Goal: Transaction & Acquisition: Subscribe to service/newsletter

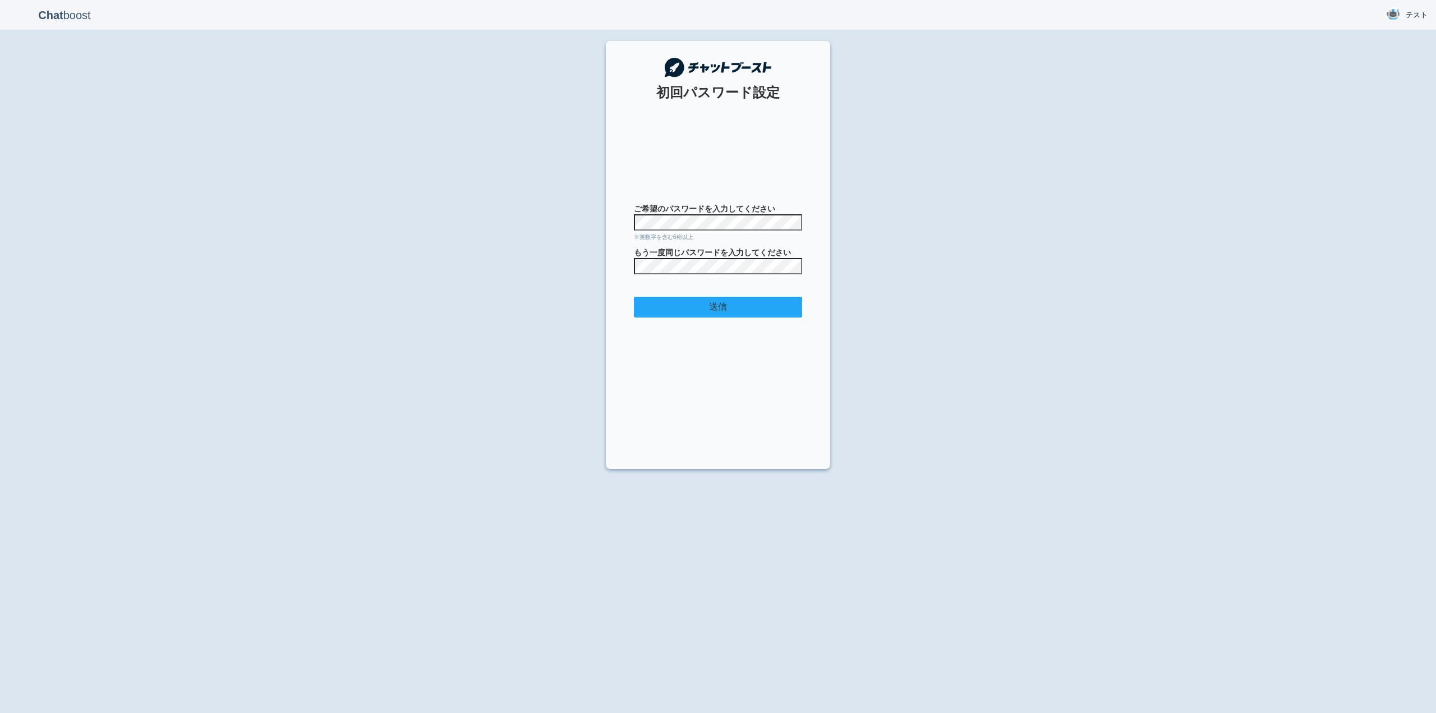
click at [721, 303] on input "送信" at bounding box center [718, 307] width 168 height 21
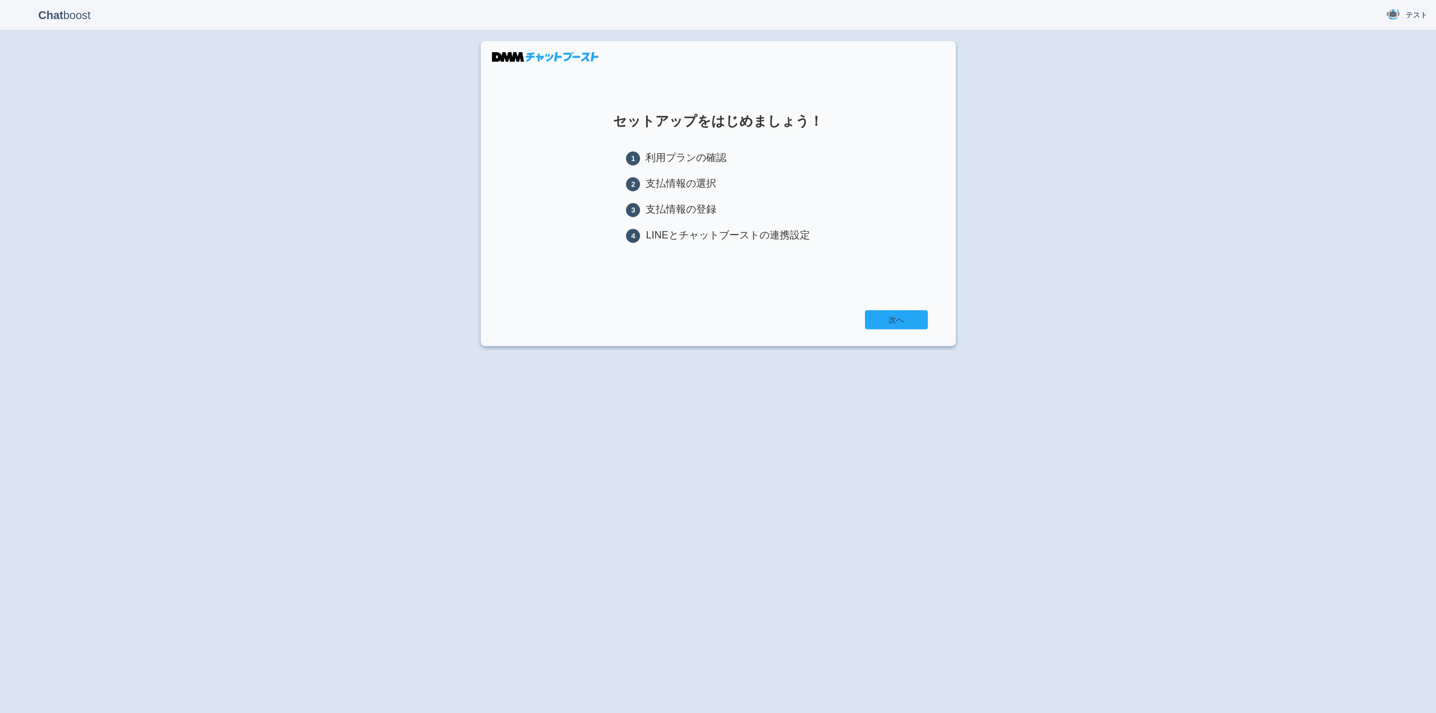
click at [885, 316] on link "次へ" at bounding box center [896, 319] width 63 height 19
click at [891, 319] on link "次へ" at bounding box center [896, 319] width 63 height 19
click at [905, 329] on link "次へ" at bounding box center [896, 319] width 63 height 19
click at [750, 283] on section "セットアップをはじめましょう！ 1 利用プランの確認 2 支払情報の選択 3 支払情報の登録 4 LINEとチャットブーストの連携設定 次へ" at bounding box center [718, 193] width 475 height 305
drag, startPoint x: 698, startPoint y: 262, endPoint x: 641, endPoint y: 134, distance: 140.2
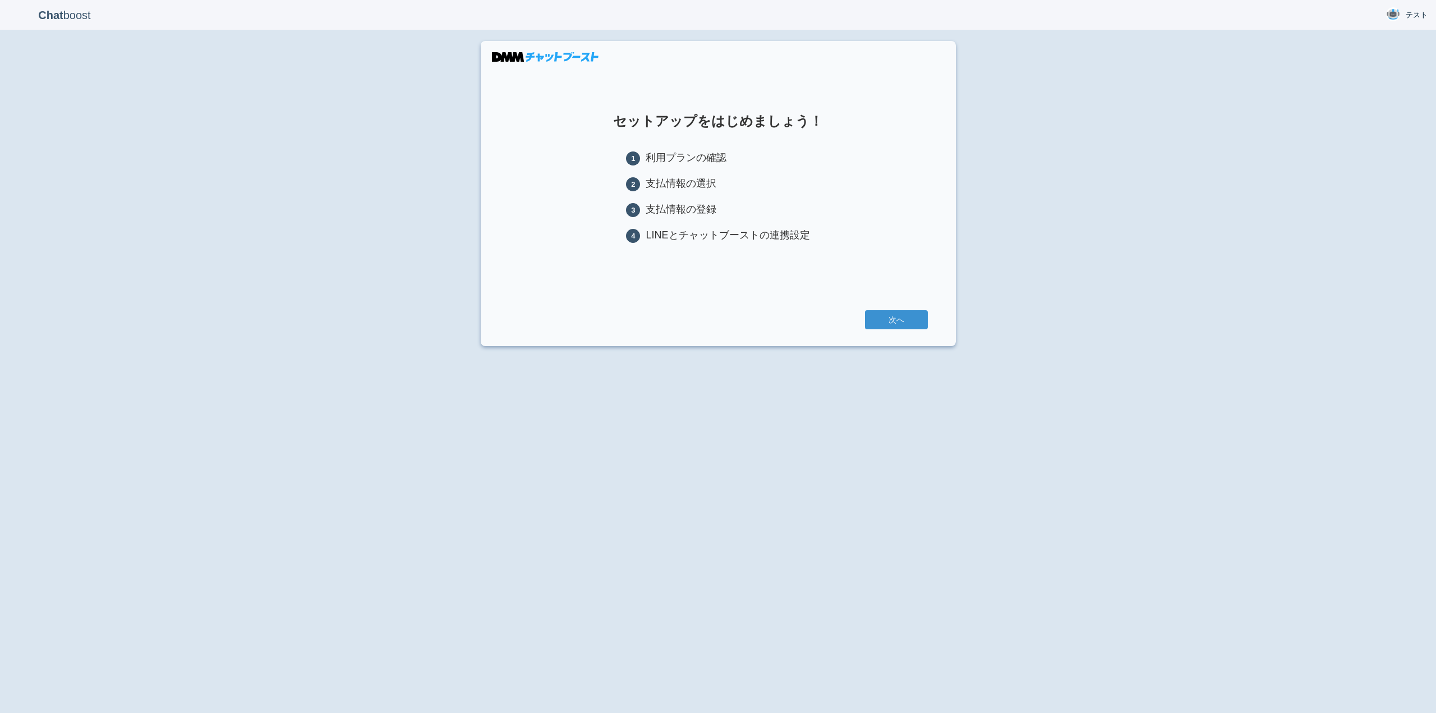
click at [696, 256] on section "セットアップをはじめましょう！ 1 利用プランの確認 2 支払情報の選択 3 支払情報の登録 4 LINEとチャットブーストの連携設定 次へ" at bounding box center [718, 193] width 475 height 305
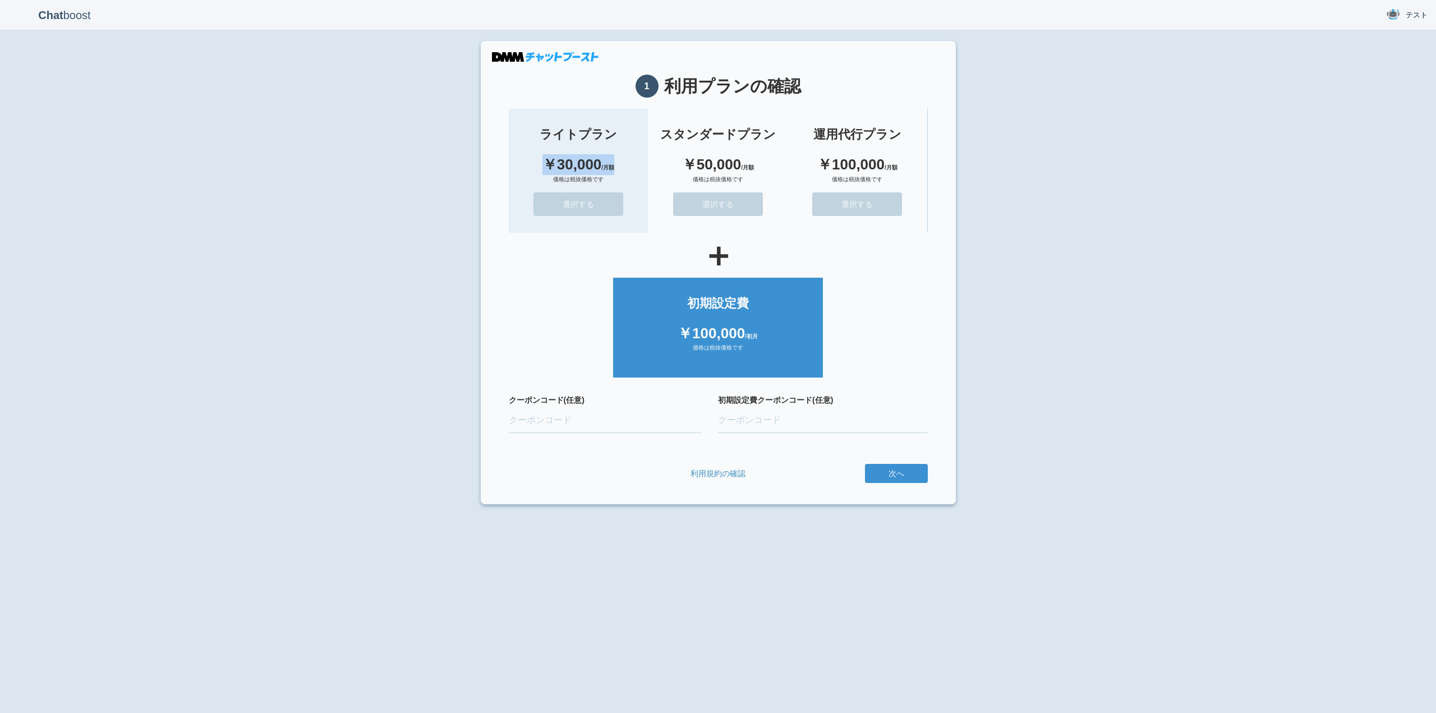
drag, startPoint x: 617, startPoint y: 128, endPoint x: 642, endPoint y: 165, distance: 44.8
click at [642, 165] on li "ライトプラン ￥30,000 /月額 価格は税抜価格です 選択する" at bounding box center [579, 171] width 140 height 124
click at [645, 196] on li "ライトプラン ￥30,000 /月額 価格は税抜価格です 選択する" at bounding box center [579, 171] width 140 height 124
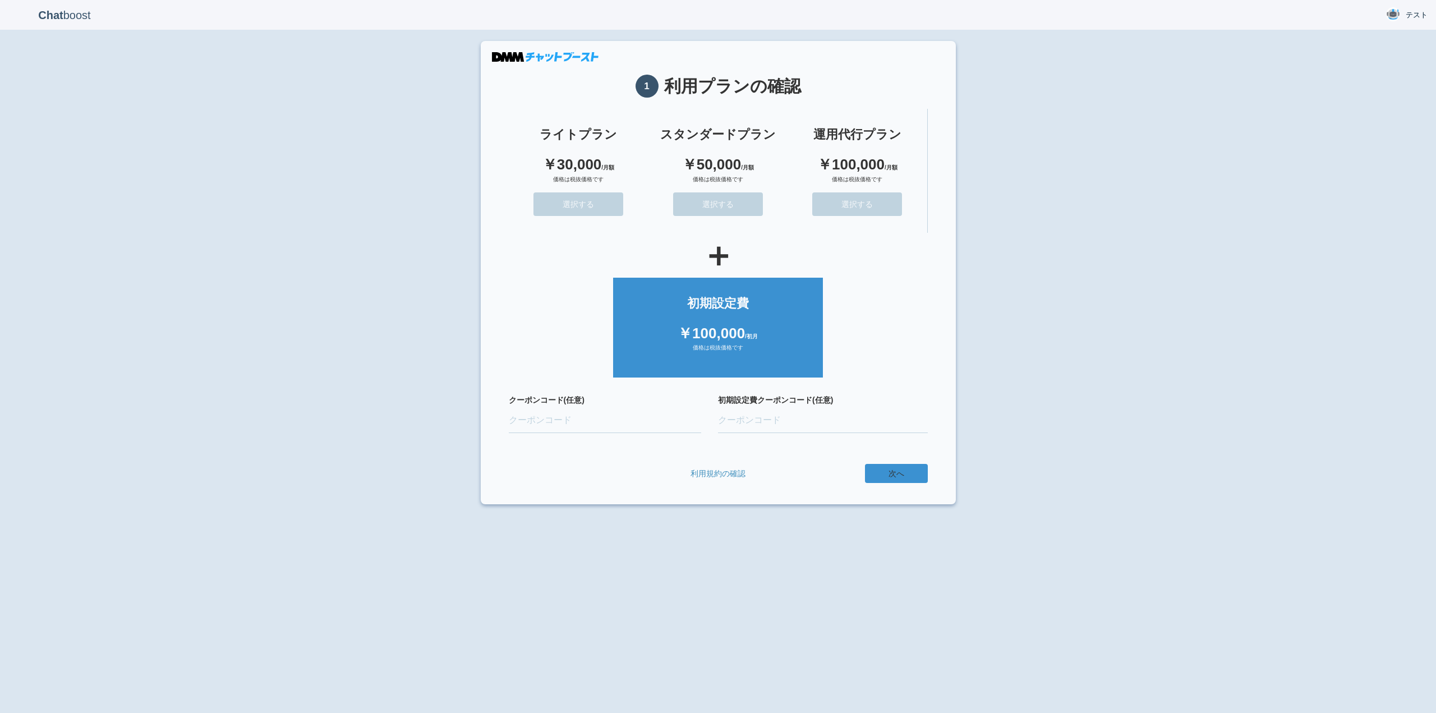
drag, startPoint x: 898, startPoint y: 478, endPoint x: 816, endPoint y: 479, distance: 81.9
click at [816, 480] on div "利用規約の確認 次へ" at bounding box center [718, 473] width 419 height 19
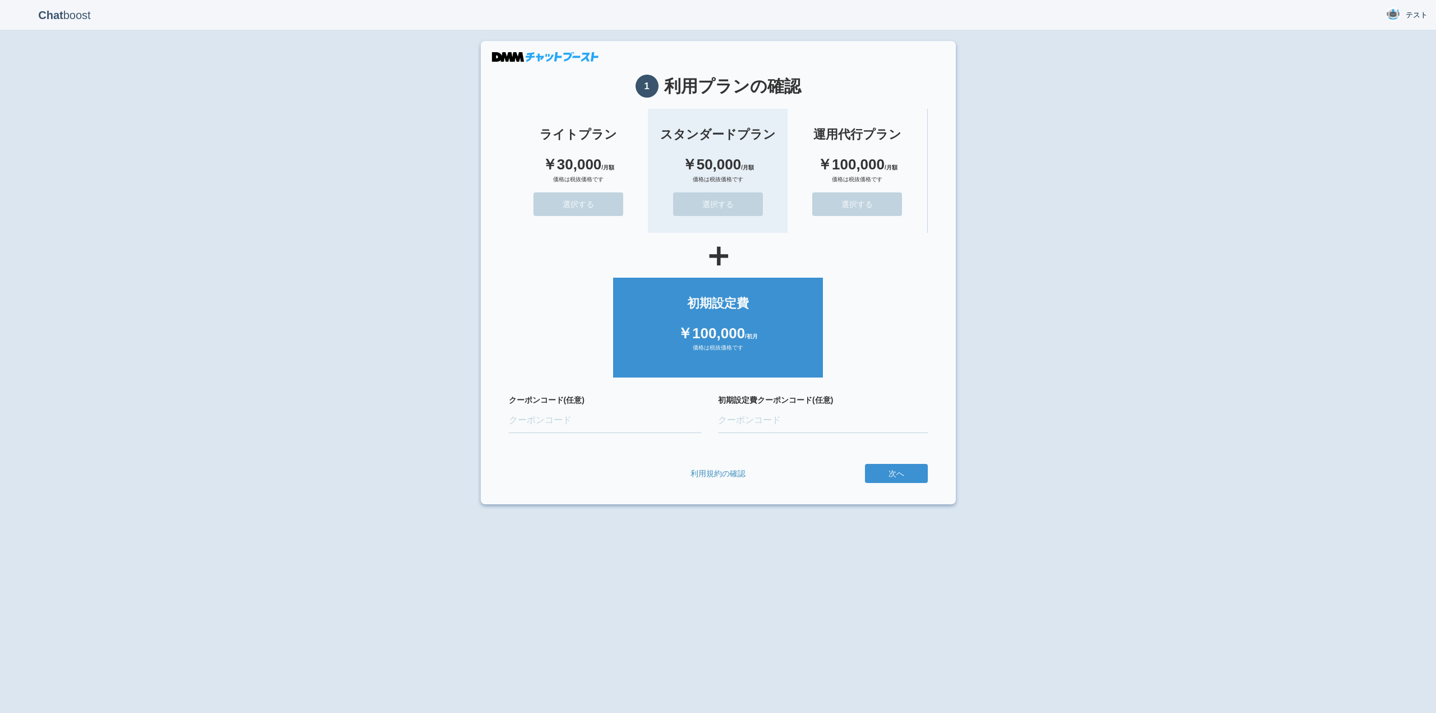
click at [715, 199] on button "選択する" at bounding box center [718, 204] width 90 height 24
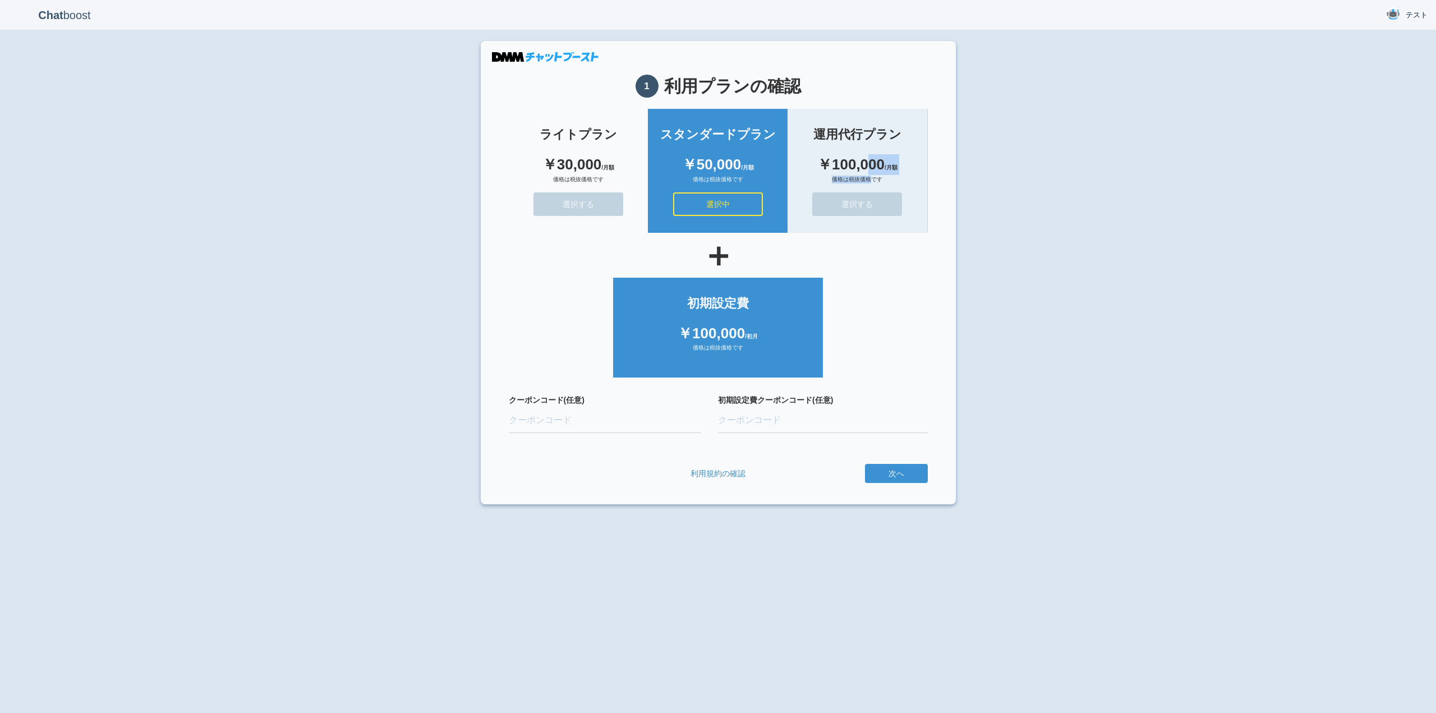
drag, startPoint x: 869, startPoint y: 164, endPoint x: 869, endPoint y: 176, distance: 11.8
click at [869, 176] on li "運用代行プラン ￥100,000 /月額 価格は税抜価格です 選択する" at bounding box center [857, 171] width 139 height 124
click at [862, 205] on button "選択する" at bounding box center [858, 204] width 90 height 24
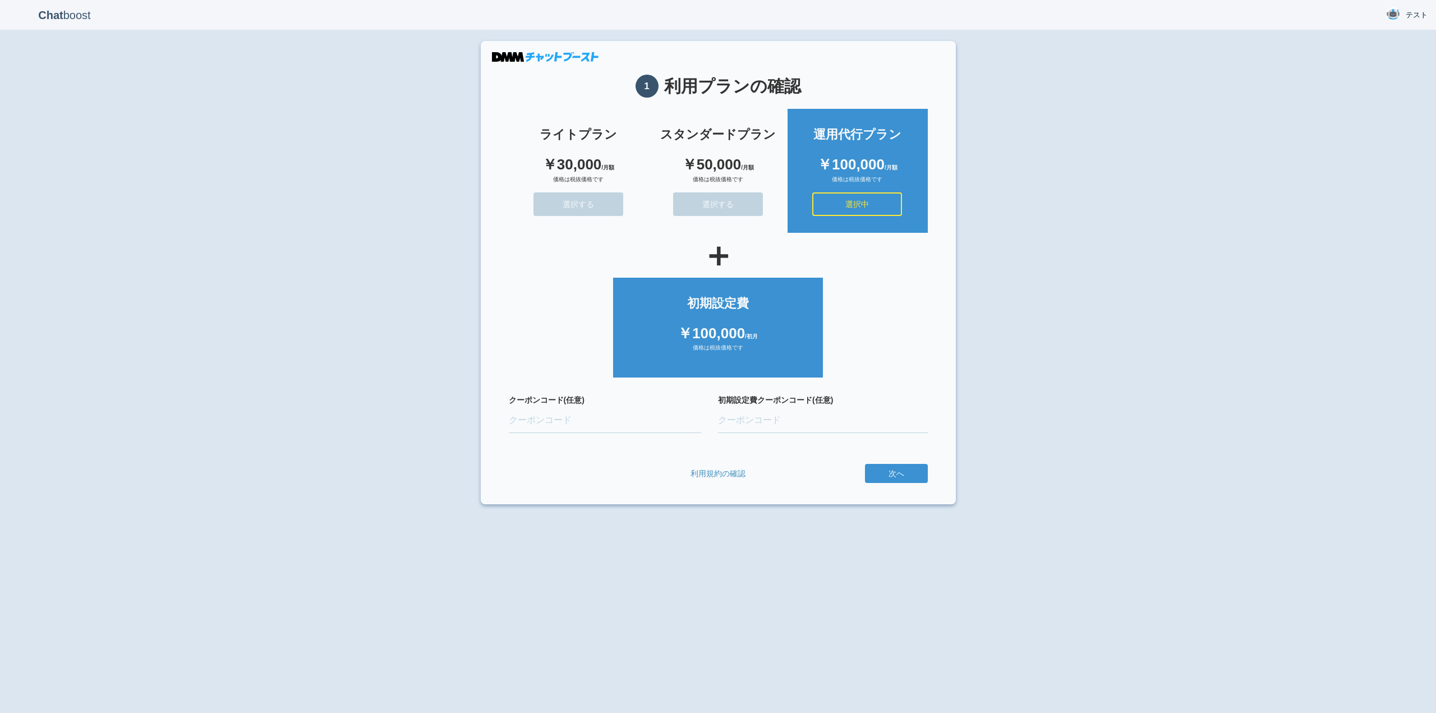
drag, startPoint x: 749, startPoint y: 438, endPoint x: 750, endPoint y: 423, distance: 15.2
click at [749, 430] on div "初期設定費クーポンコード(任意)" at bounding box center [823, 416] width 210 height 44
click at [750, 421] on input "初期設定費クーポンコード(任意)" at bounding box center [823, 420] width 210 height 25
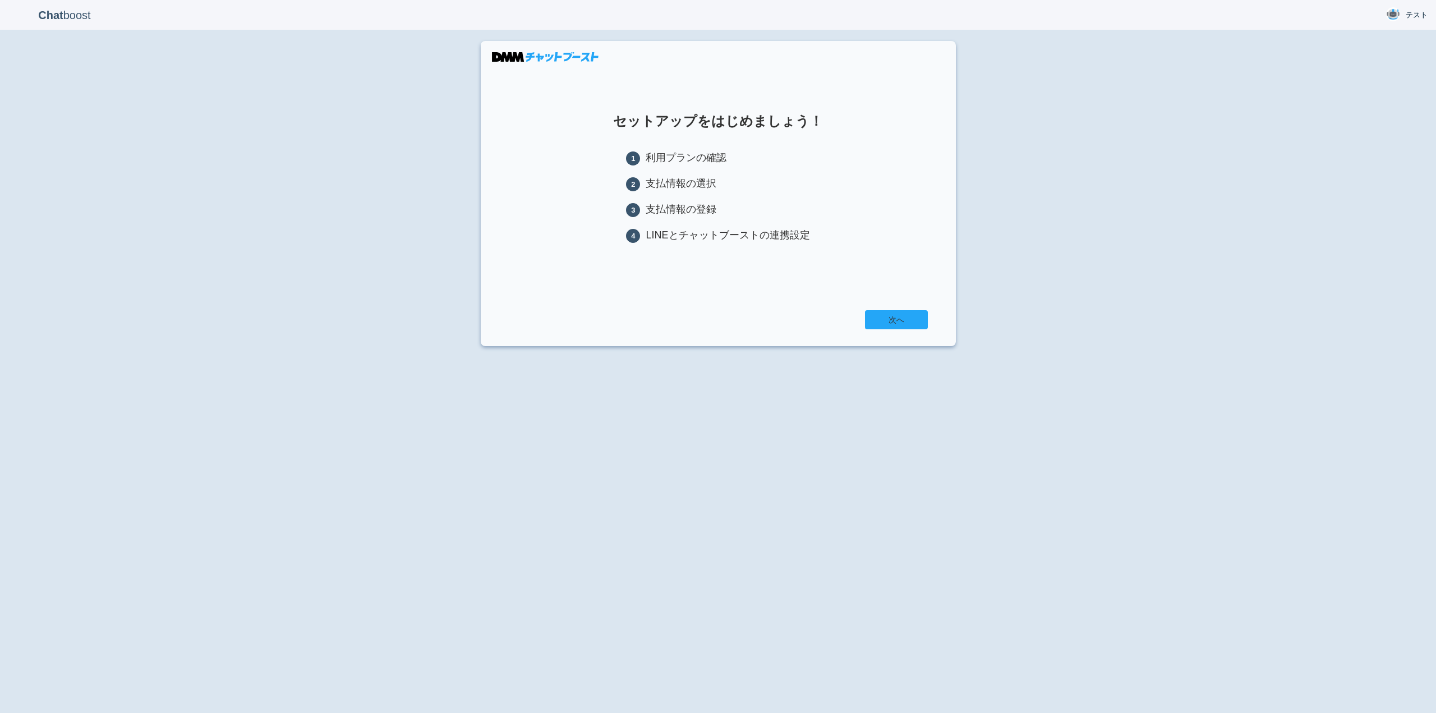
click at [901, 318] on link "次へ" at bounding box center [896, 319] width 63 height 19
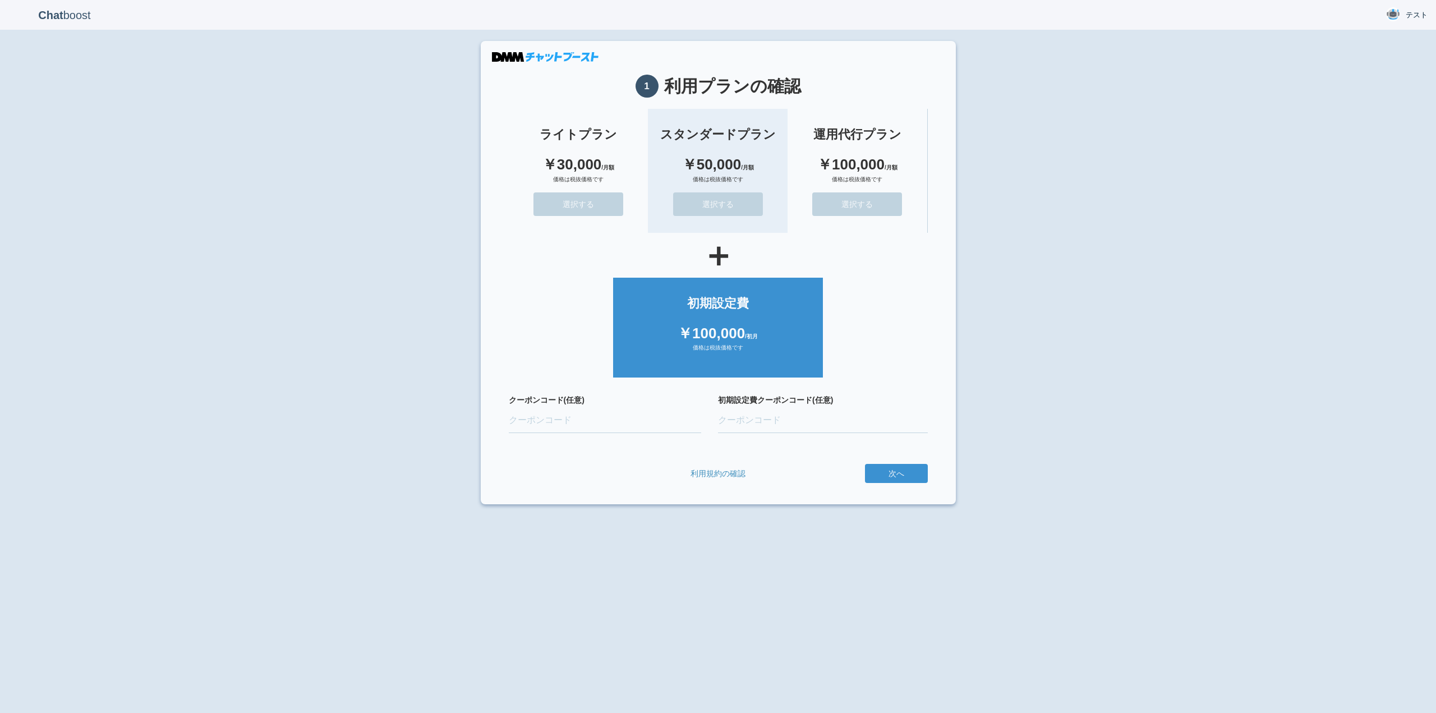
click at [724, 194] on button "選択する" at bounding box center [718, 204] width 90 height 24
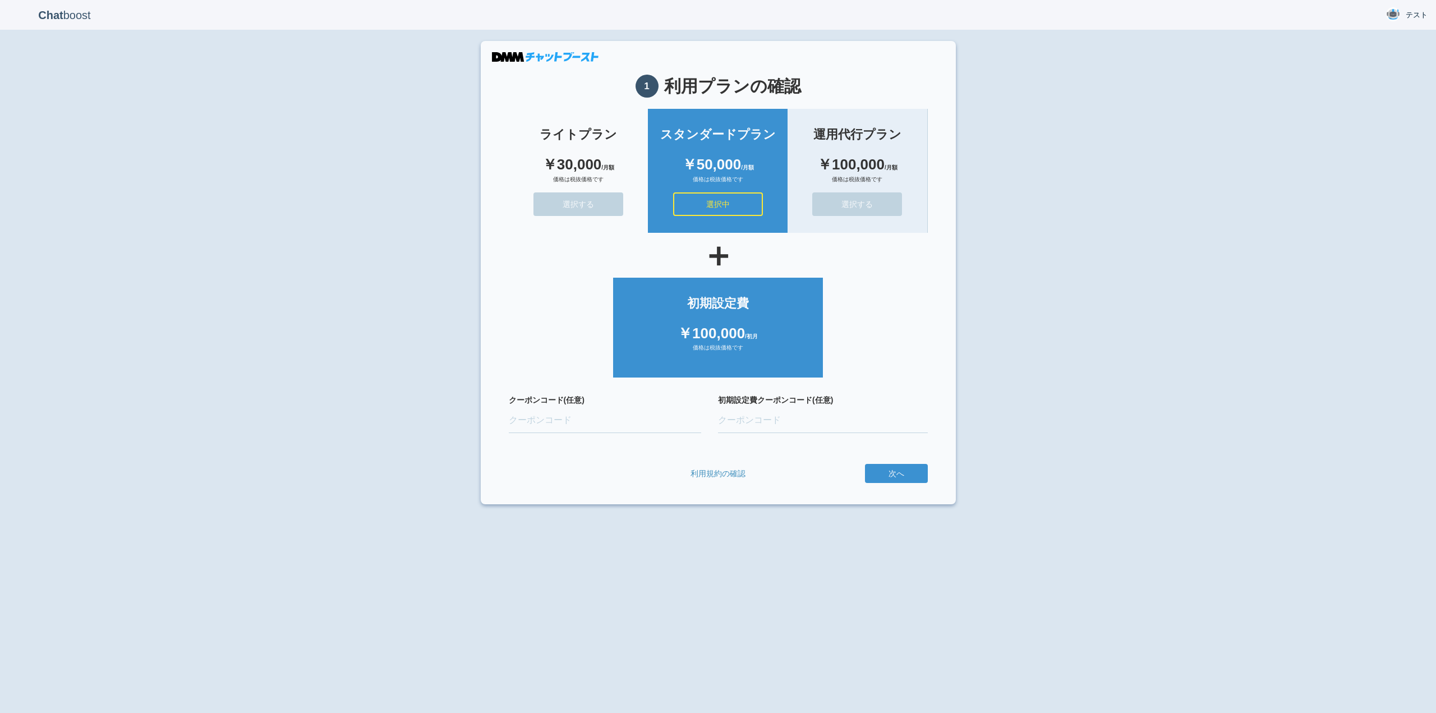
click at [896, 190] on div "価格は税抜価格です" at bounding box center [857, 184] width 117 height 17
click at [853, 206] on button "選択する" at bounding box center [858, 204] width 90 height 24
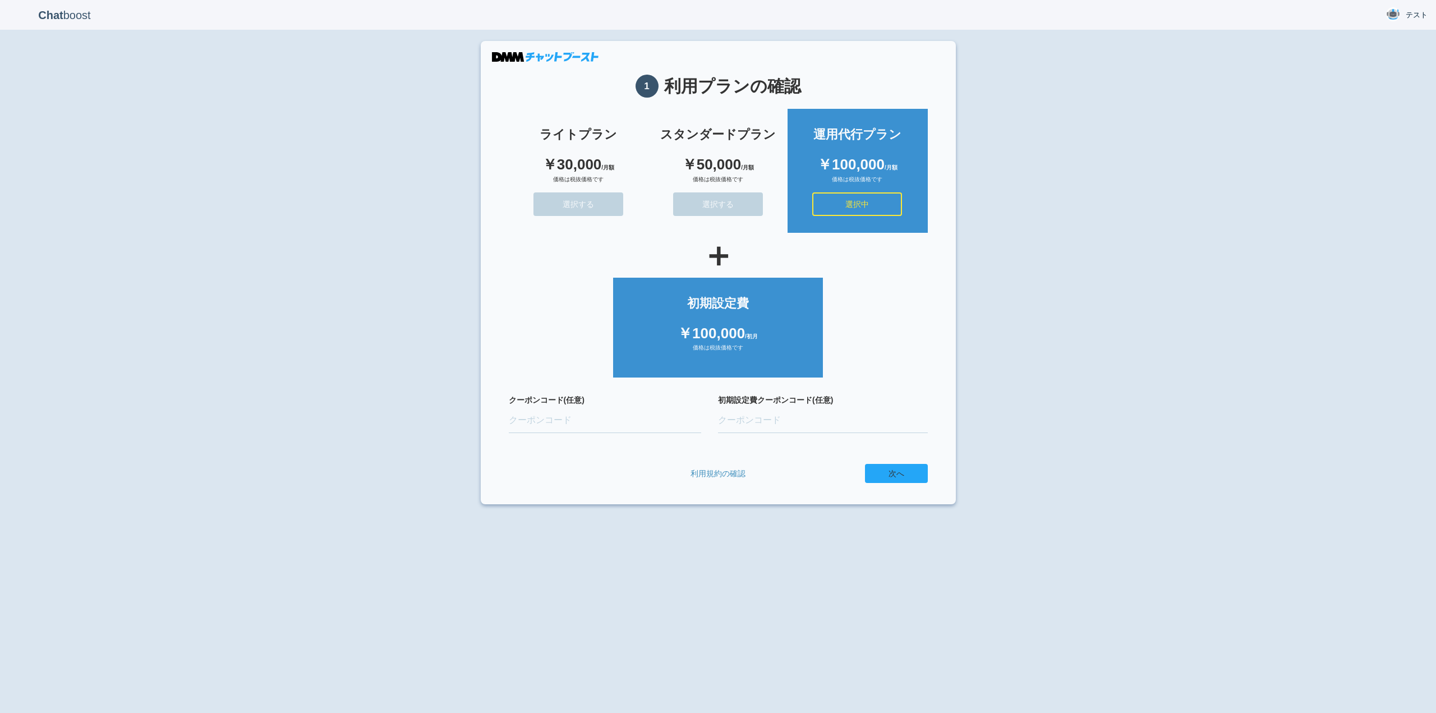
click at [900, 469] on button "次へ" at bounding box center [896, 473] width 63 height 19
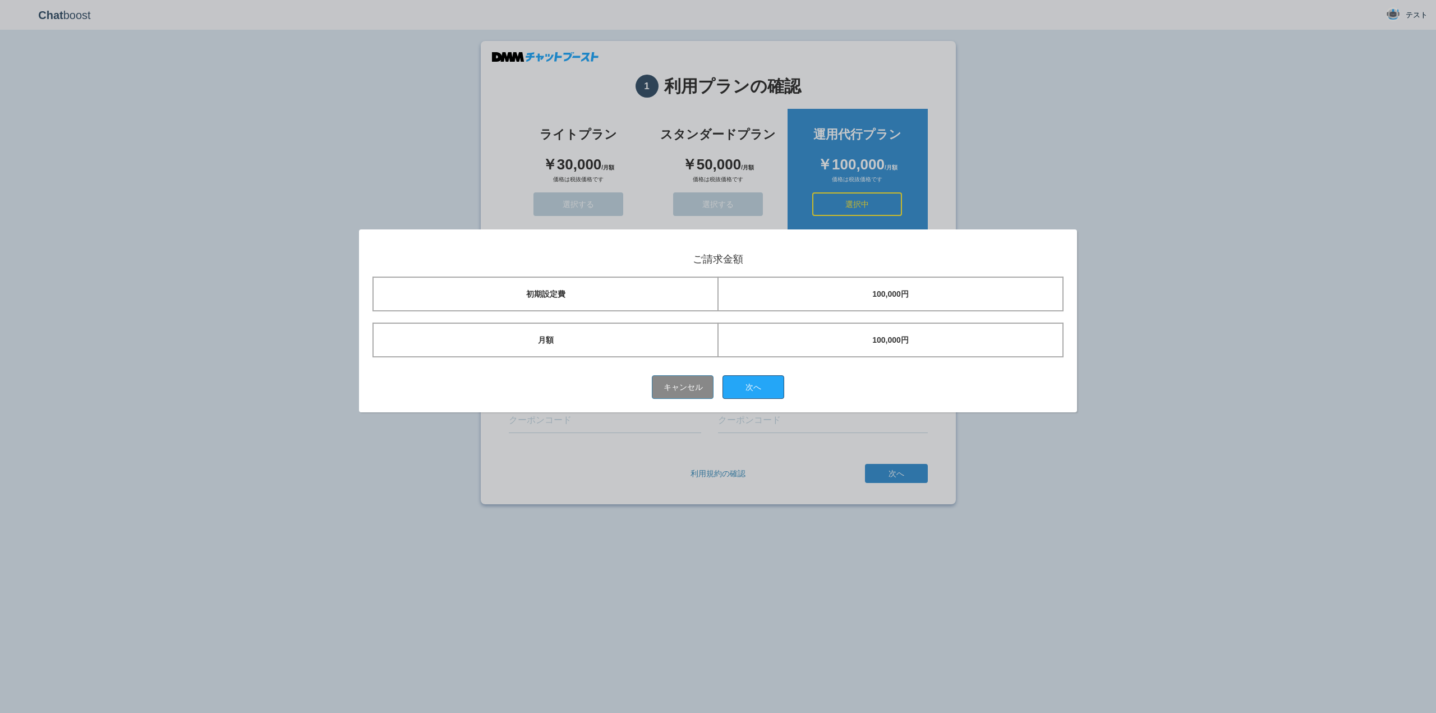
click at [754, 383] on button "次へ" at bounding box center [754, 387] width 62 height 24
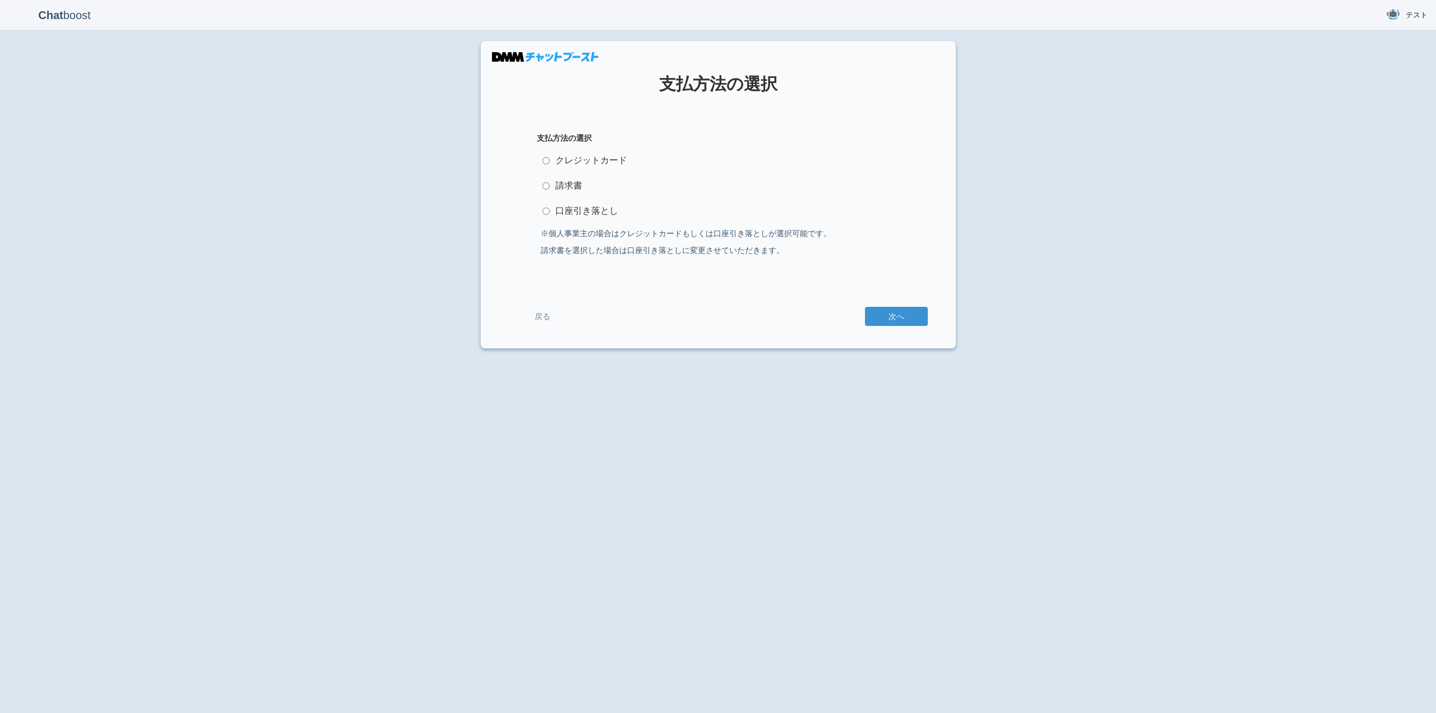
click at [562, 208] on label "口座引き落とし" at bounding box center [718, 211] width 363 height 22
click at [550, 208] on input "口座引き落とし" at bounding box center [546, 211] width 7 height 7
radio input "true"
click at [886, 314] on button "次へ" at bounding box center [896, 316] width 63 height 19
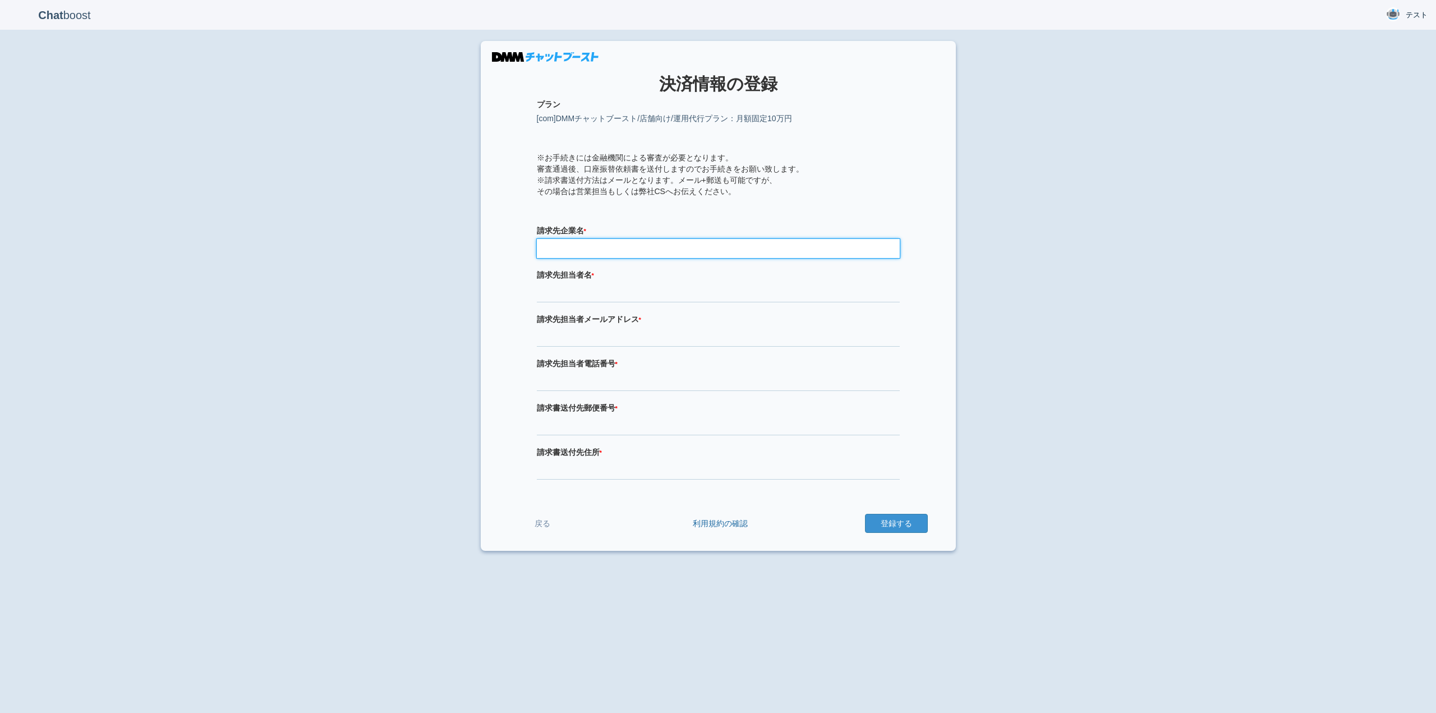
click at [651, 247] on input "text" at bounding box center [718, 248] width 363 height 19
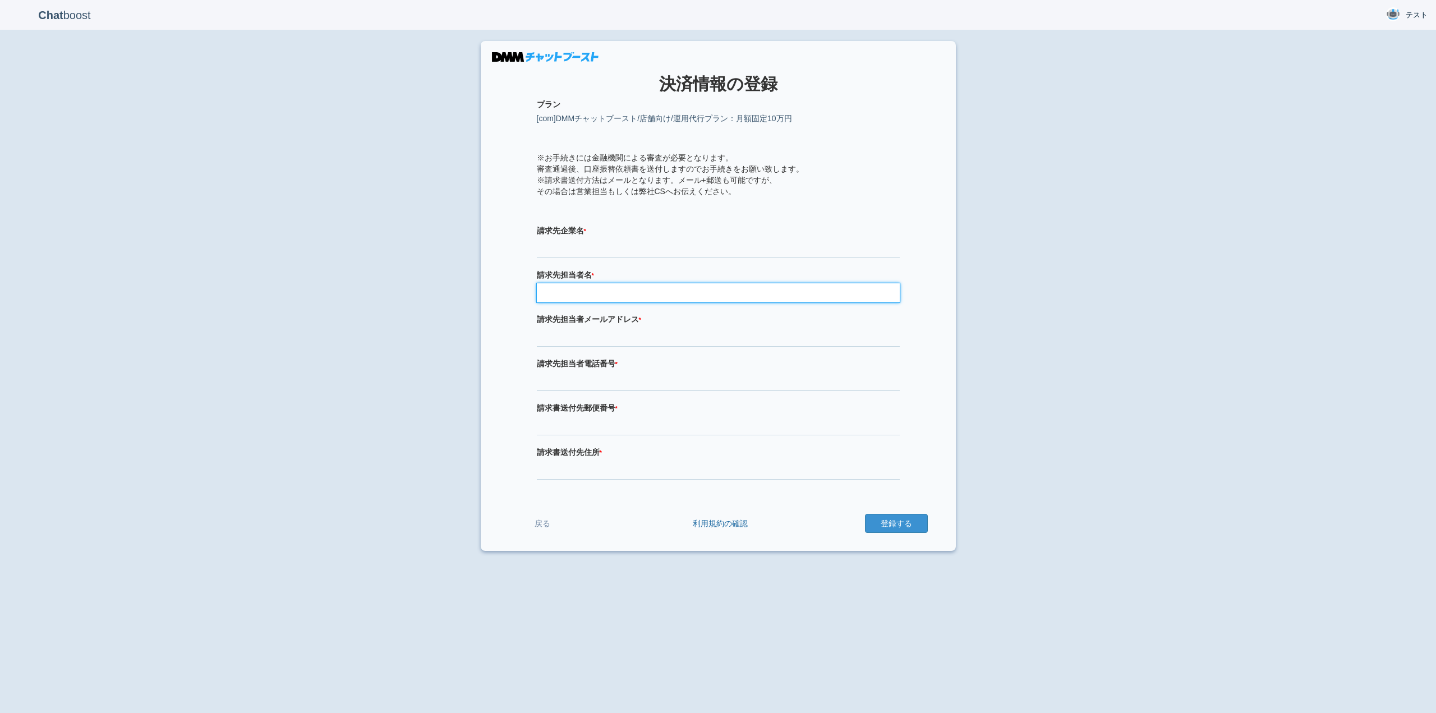
click at [662, 299] on input "text" at bounding box center [718, 292] width 363 height 19
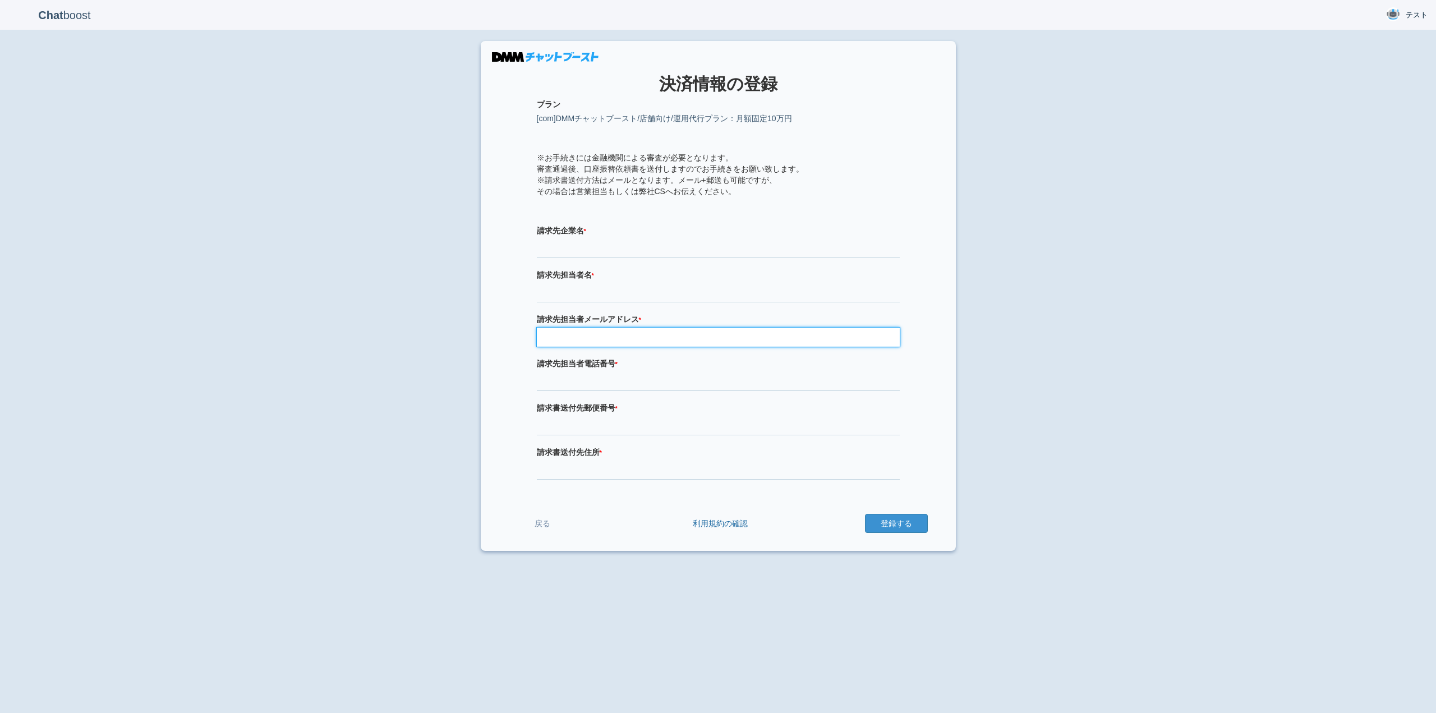
drag, startPoint x: 663, startPoint y: 338, endPoint x: 664, endPoint y: 345, distance: 7.4
click at [663, 338] on input "email" at bounding box center [718, 337] width 363 height 19
type input "yamyubi@bangban.uk"
click at [846, 367] on label "請求先担当者電話番号 * 必須項目です 電話番号が正しくありません" at bounding box center [718, 363] width 363 height 11
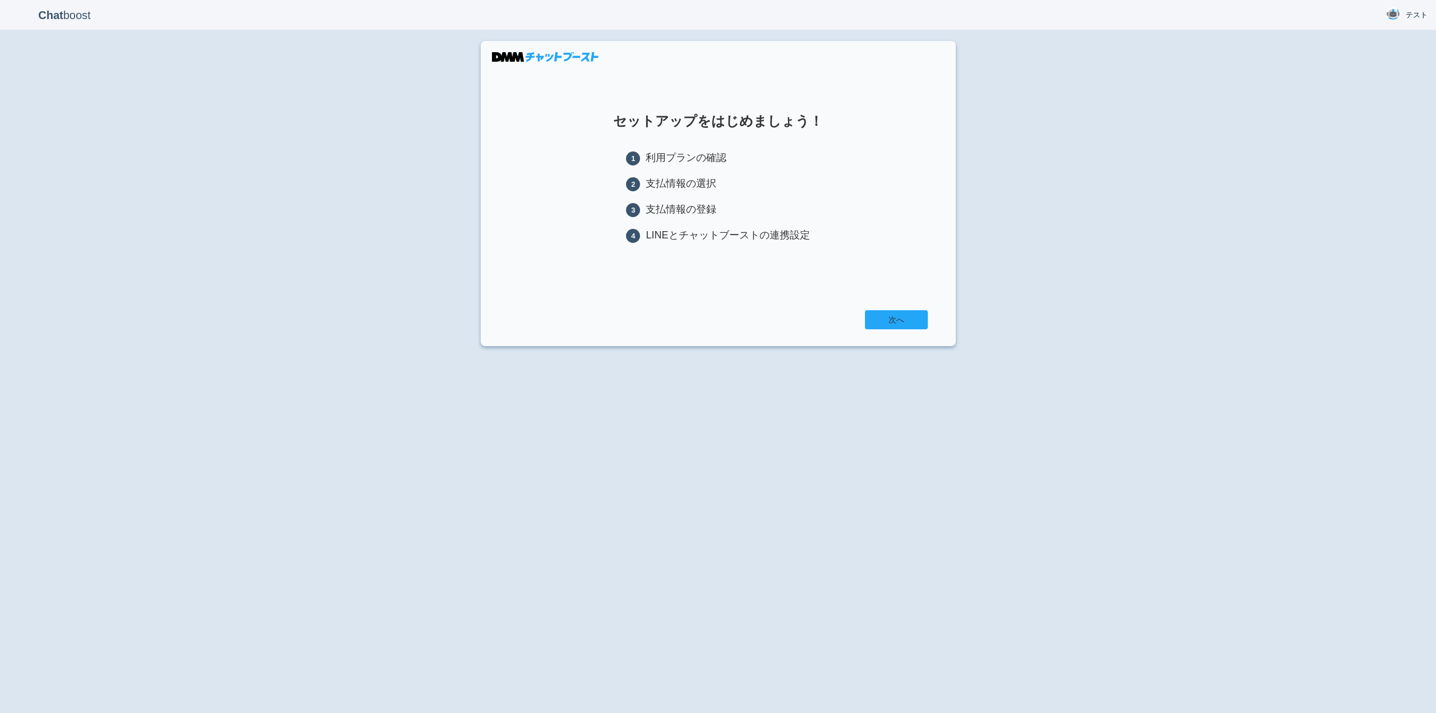
click at [899, 320] on link "次へ" at bounding box center [896, 319] width 63 height 19
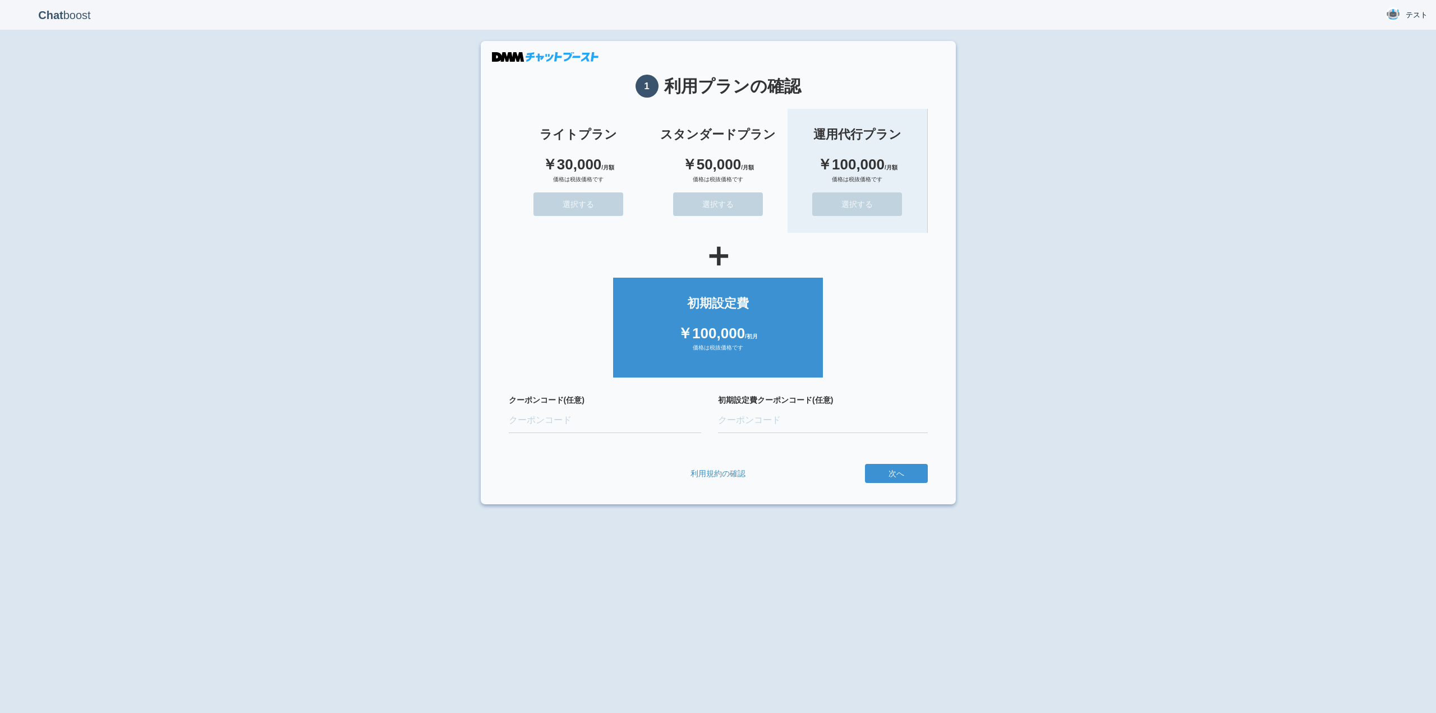
click at [851, 169] on div "￥100,000 /月額" at bounding box center [857, 164] width 117 height 21
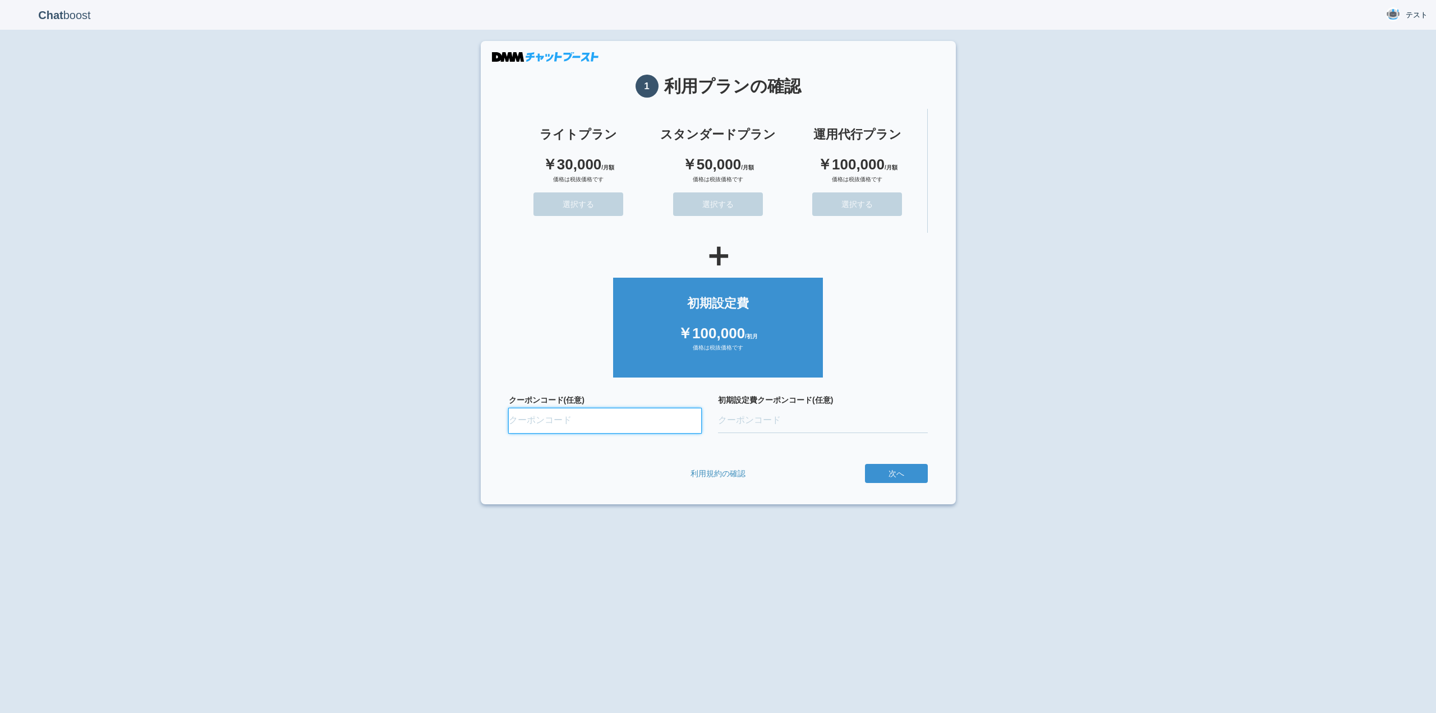
click at [552, 417] on input "クーポンコード(任意)" at bounding box center [605, 420] width 193 height 25
paste input "oQ9fvfbL"
type input "oQ9fvfbL"
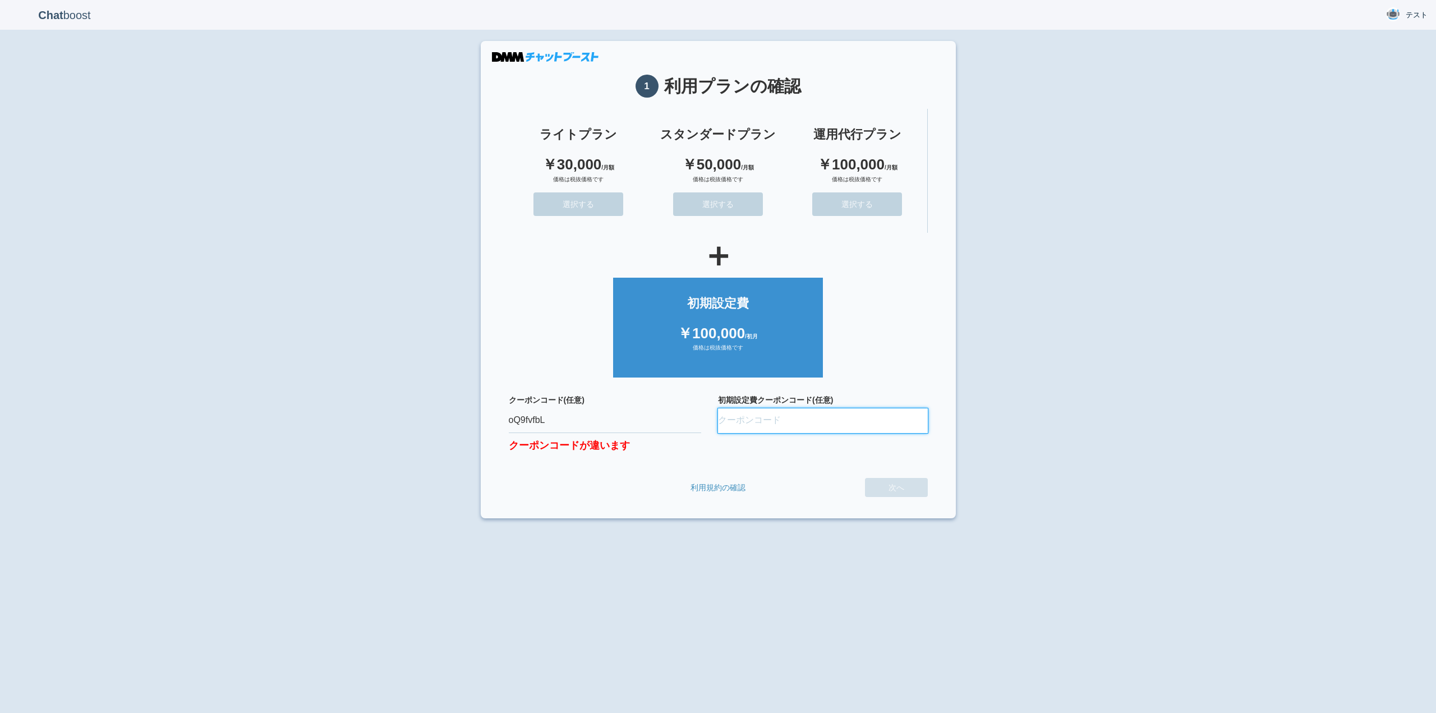
click at [749, 418] on input "初期設定費クーポンコード(任意)" at bounding box center [823, 420] width 210 height 25
paste input "oQ9fvfbL"
type input "oQ9fvfbL"
drag, startPoint x: 614, startPoint y: 419, endPoint x: 424, endPoint y: 417, distance: 189.7
click at [424, 419] on div "Chat boost テスト テスト Member since admin [DATE] 11:48:49 ログアウト 1 利用プランの確認 ライトプラン ￥…" at bounding box center [718, 356] width 1436 height 713
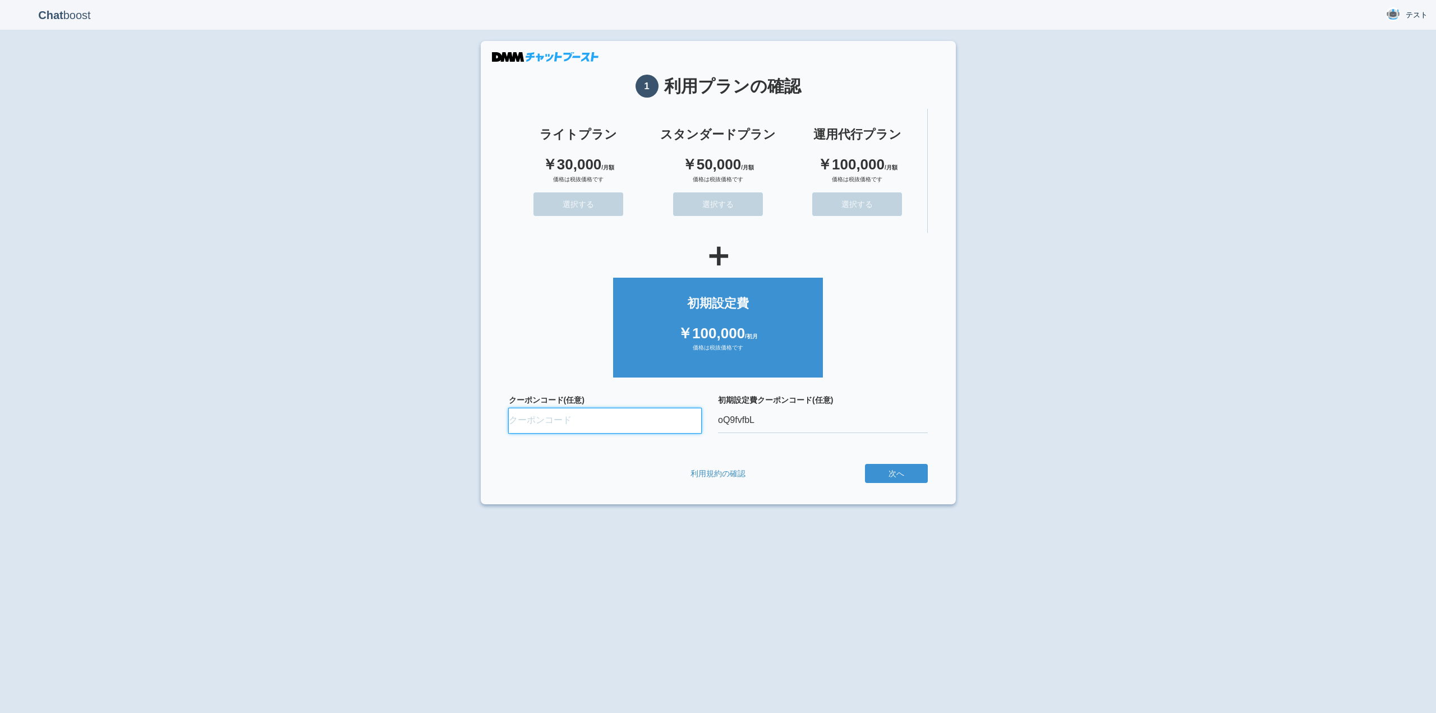
click at [588, 416] on input "クーポンコード(任意)" at bounding box center [605, 420] width 193 height 25
paste input "ifENW5rd"
type input "ifENW5rd"
click at [771, 449] on div "初期設定費クーポンコード(任意) oQ9fvfbL" at bounding box center [823, 423] width 210 height 58
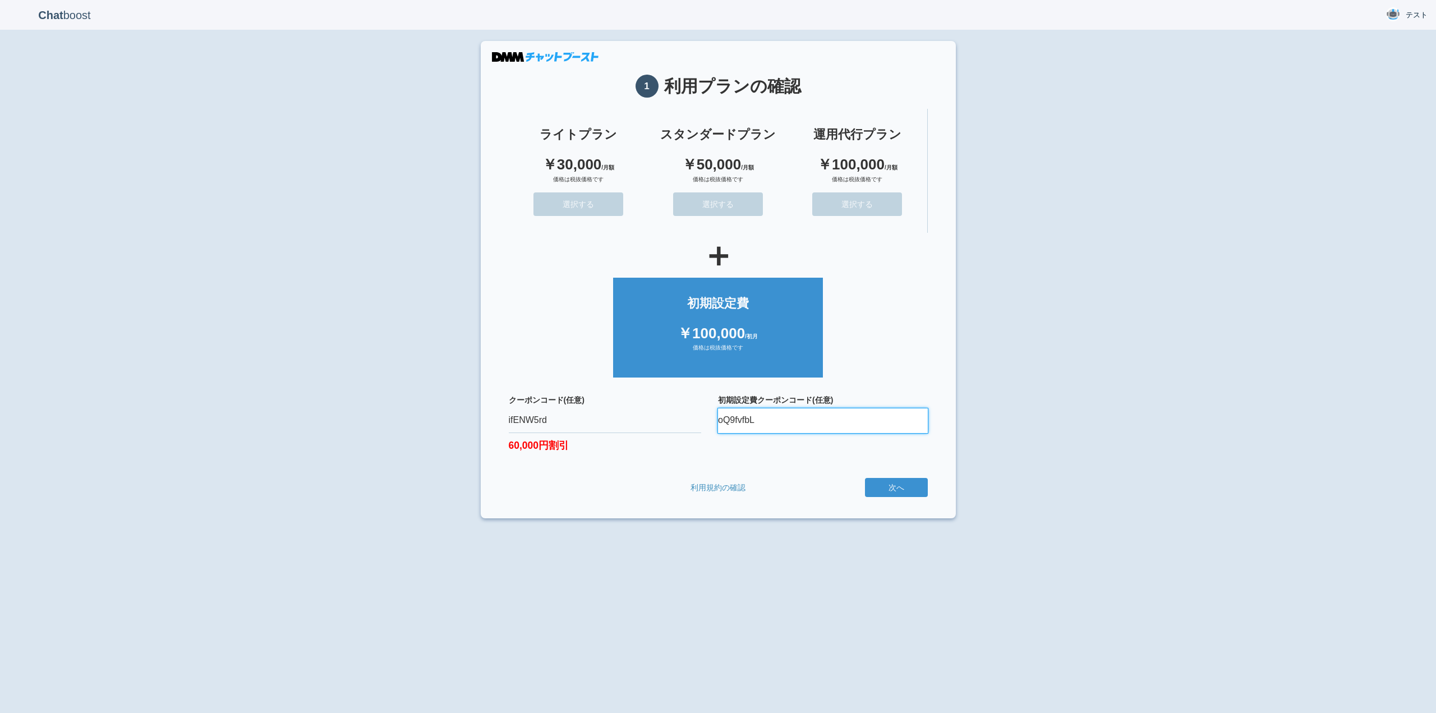
click at [812, 423] on input "oQ9fvfbL" at bounding box center [823, 420] width 210 height 25
click at [788, 455] on div "初期設定費クーポンコード(任意) oQ9fvfbL" at bounding box center [823, 430] width 210 height 72
click at [900, 488] on button "次へ" at bounding box center [896, 487] width 63 height 19
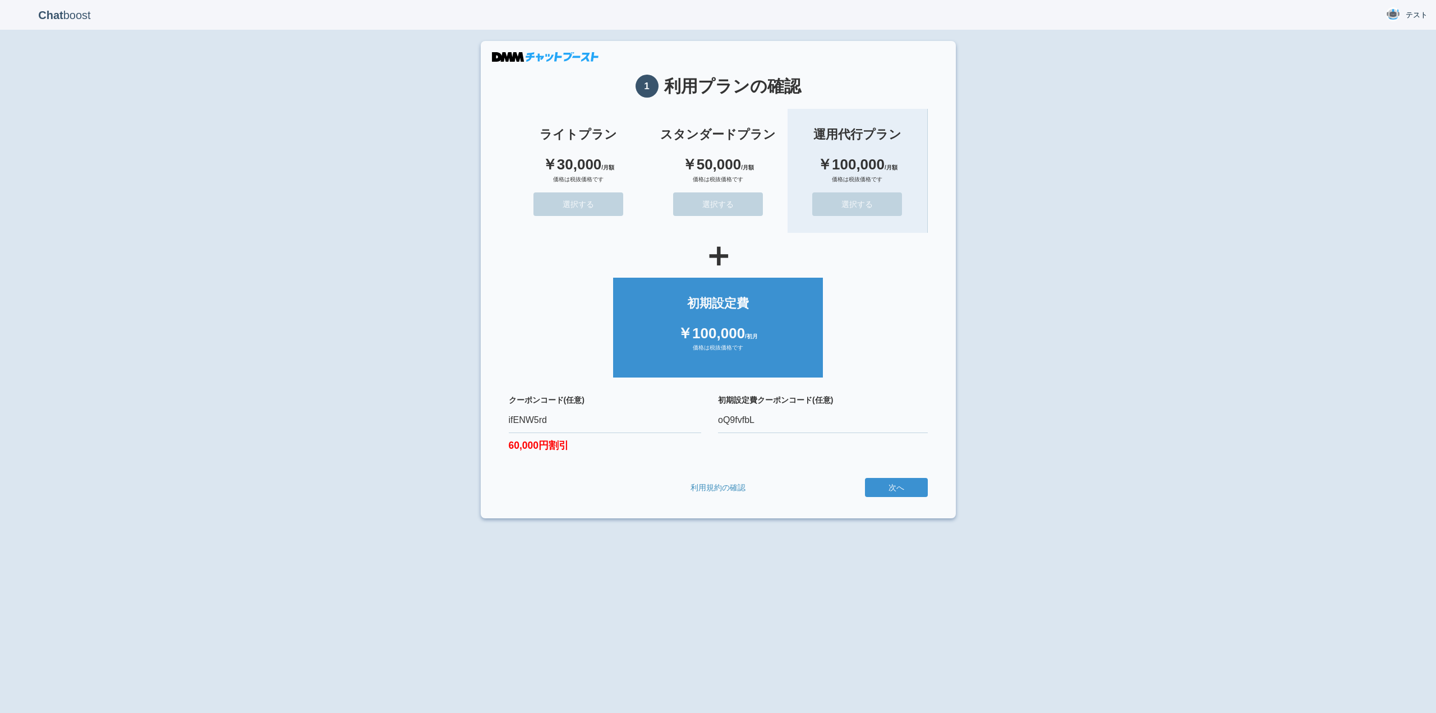
click at [847, 159] on div "￥100,000 /月額" at bounding box center [857, 164] width 117 height 21
click at [864, 192] on button "選択する" at bounding box center [858, 204] width 90 height 24
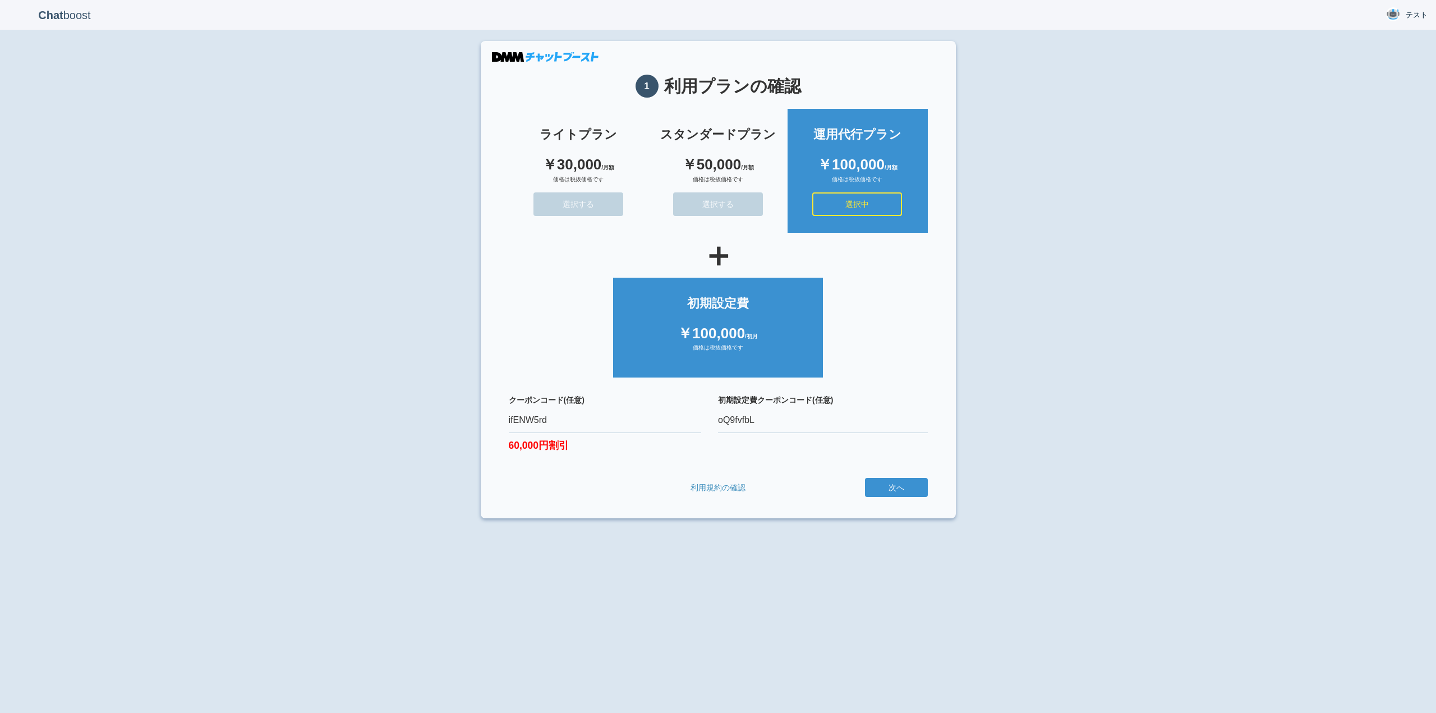
click at [874, 338] on ul "初期設定費 ￥100,000 /初月 価格は税抜価格です" at bounding box center [718, 325] width 419 height 106
click at [780, 448] on div "初期設定費クーポンコード(任意) oQ9fvfbL" at bounding box center [823, 430] width 210 height 72
click at [888, 490] on button "次へ" at bounding box center [896, 487] width 63 height 19
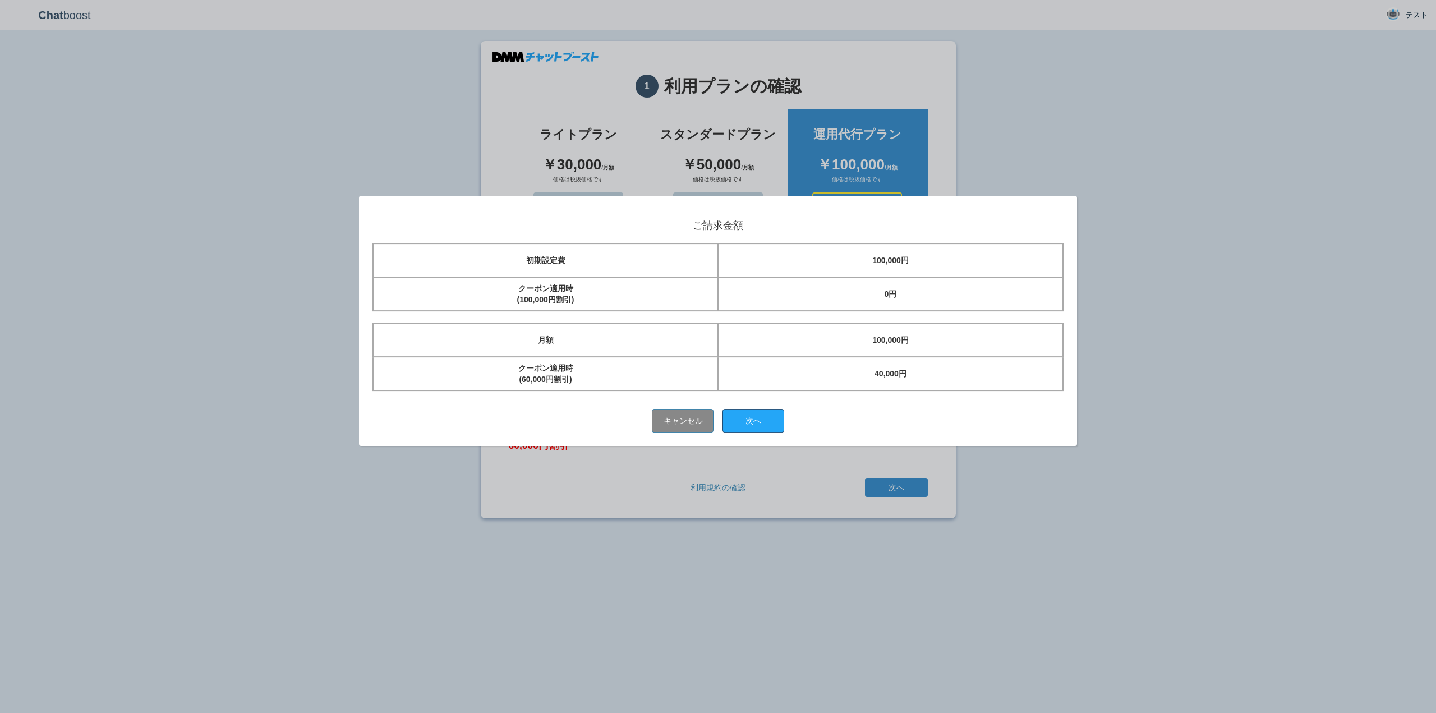
click at [755, 426] on button "次へ" at bounding box center [754, 421] width 62 height 24
